Goal: Find specific page/section: Find specific page/section

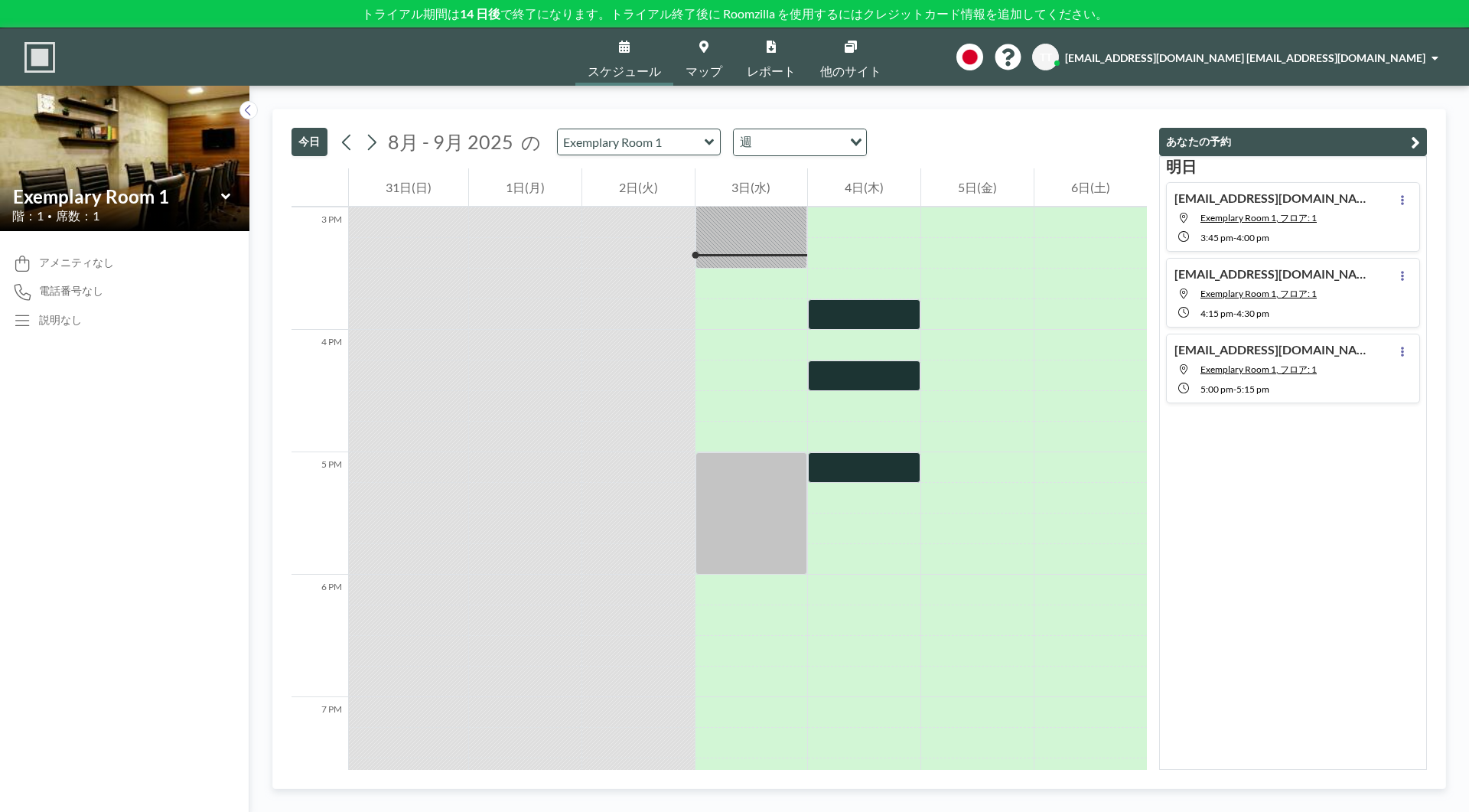
scroll to position [1836, 0]
click at [671, 132] on input "text" at bounding box center [631, 142] width 147 height 25
type input "Exemplary Room 1"
click at [705, 142] on icon at bounding box center [709, 141] width 9 height 6
click at [641, 176] on div "PPH" at bounding box center [639, 169] width 161 height 28
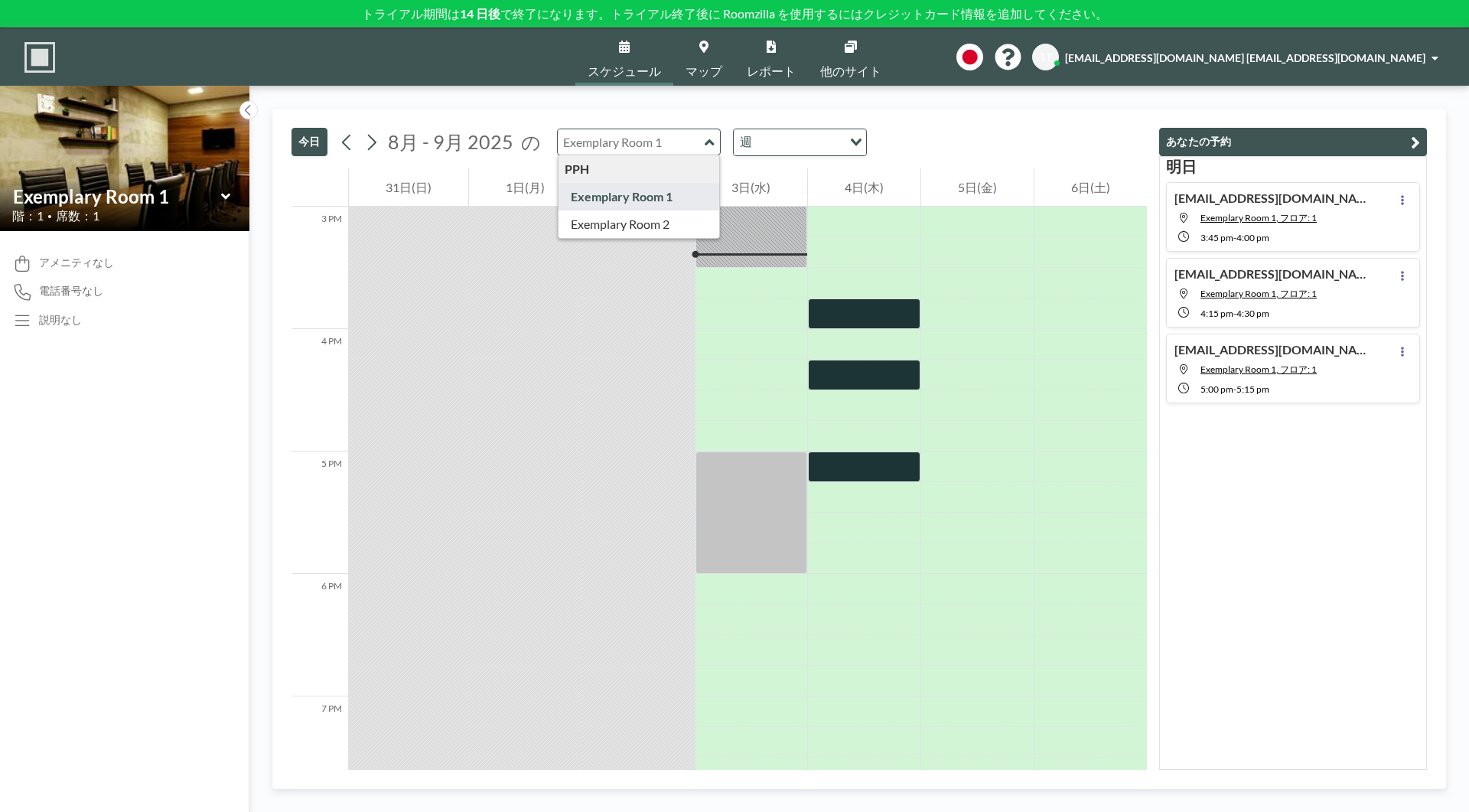
click at [681, 106] on div "[DATE] 8月 - 9月 [DATE] の PPH Exemplary Room 1 Exemplary Room 2 週 Loading... 12 A…" at bounding box center [859, 448] width 1220 height 726
click at [769, 57] on link "レポート" at bounding box center [771, 57] width 73 height 57
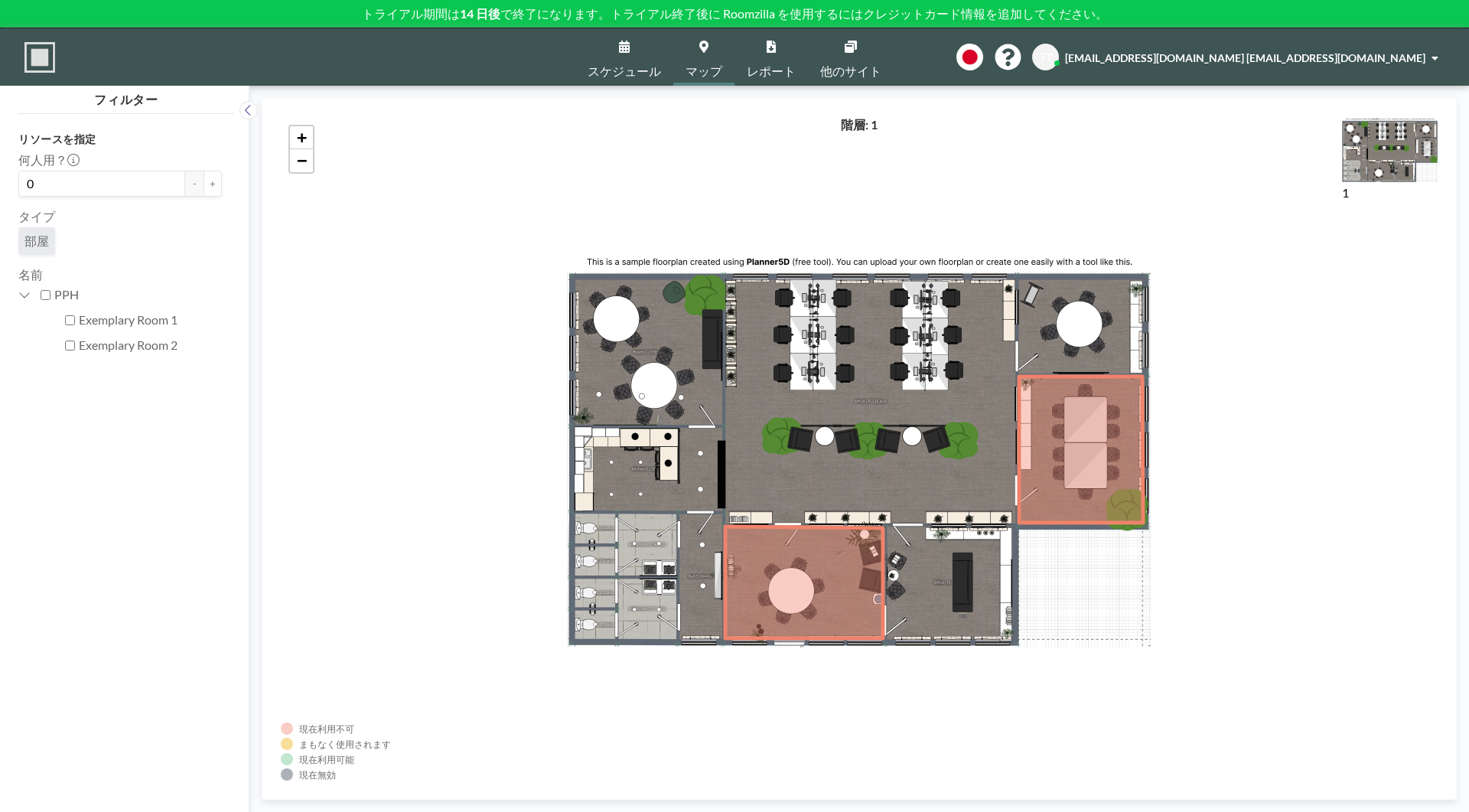
click at [984, 62] on icon at bounding box center [970, 57] width 27 height 27
click at [249, 109] on icon at bounding box center [249, 110] width 10 height 15
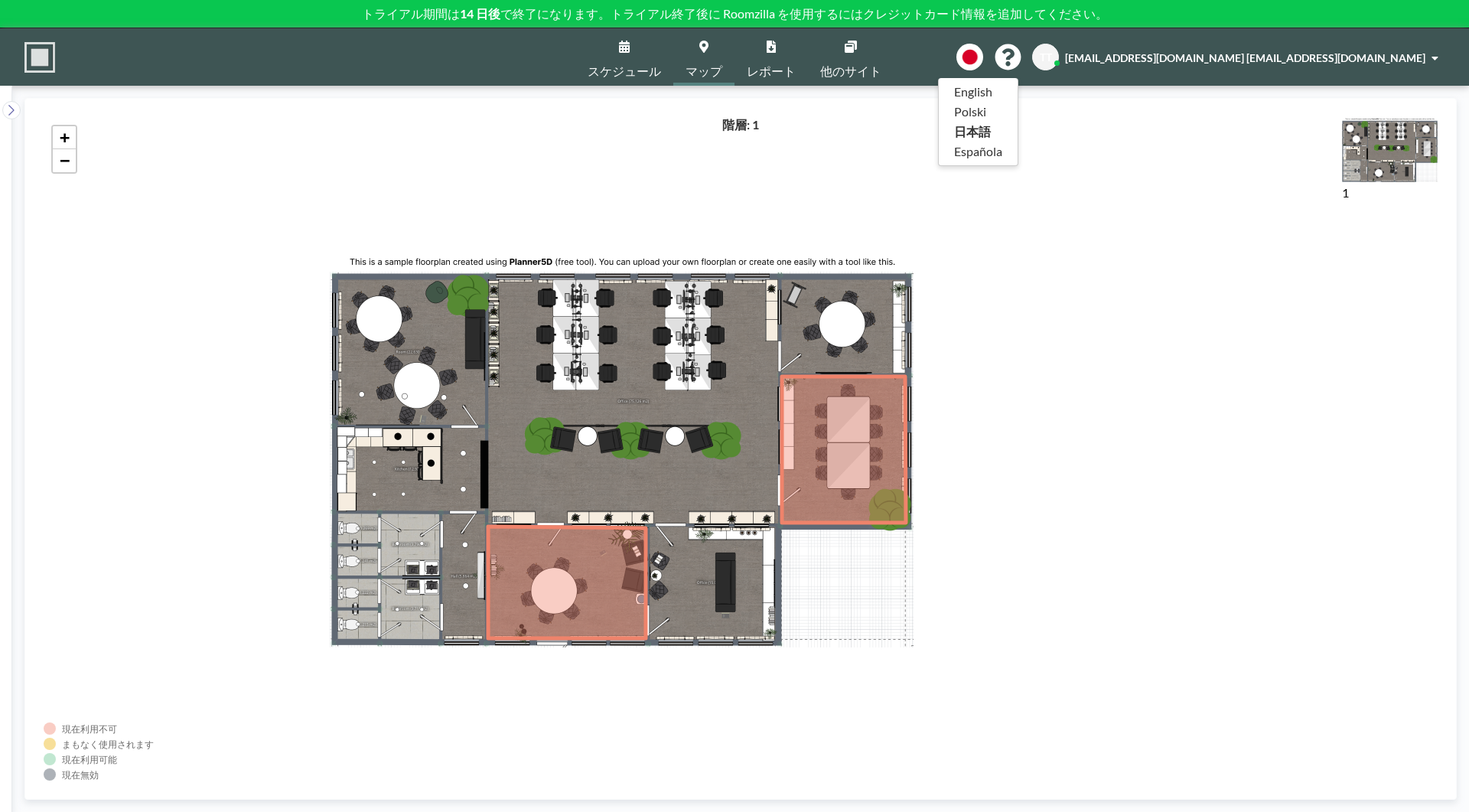
click at [629, 61] on div at bounding box center [734, 406] width 1469 height 812
